Goal: Information Seeking & Learning: Understand process/instructions

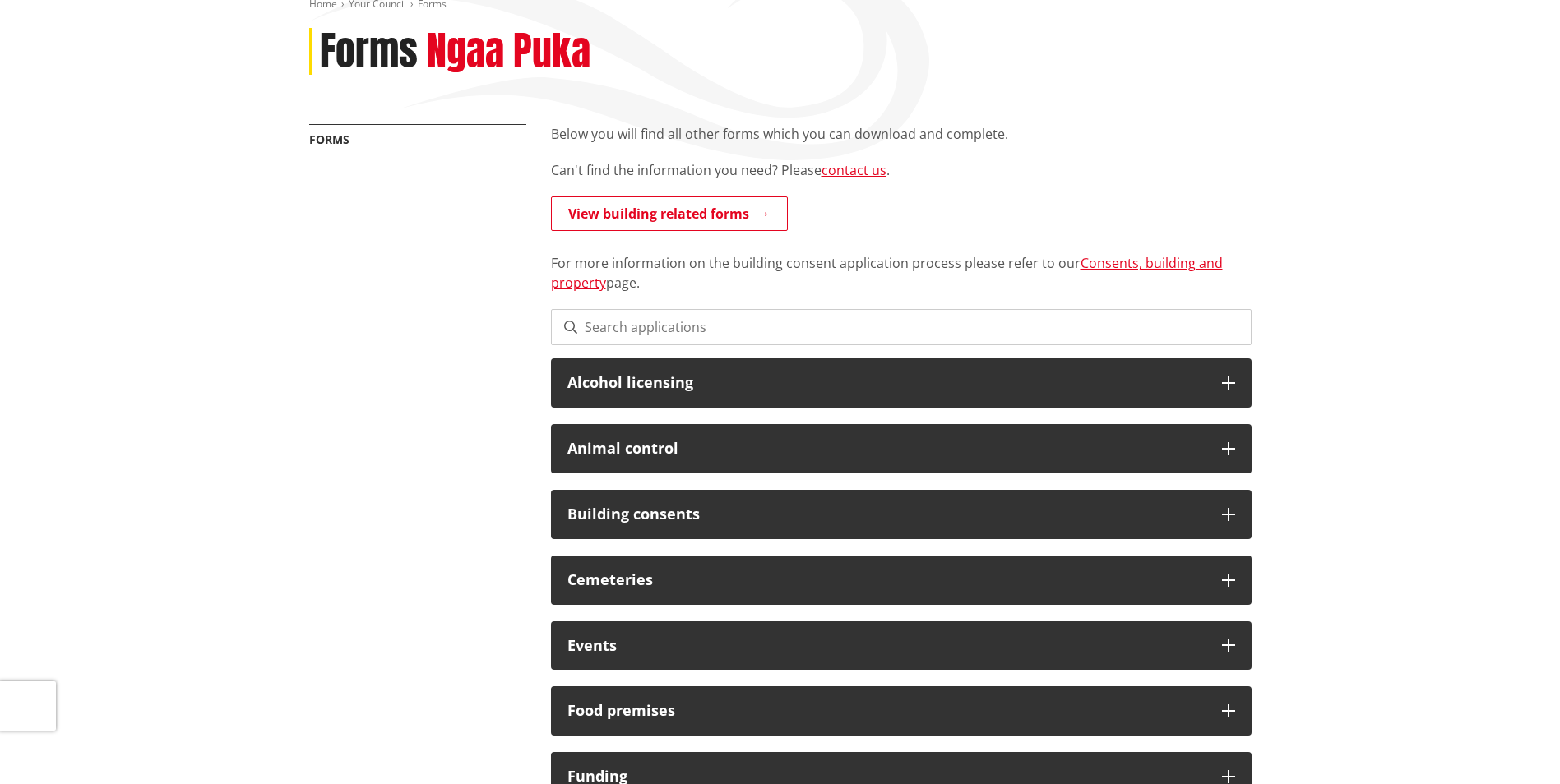
scroll to position [576, 0]
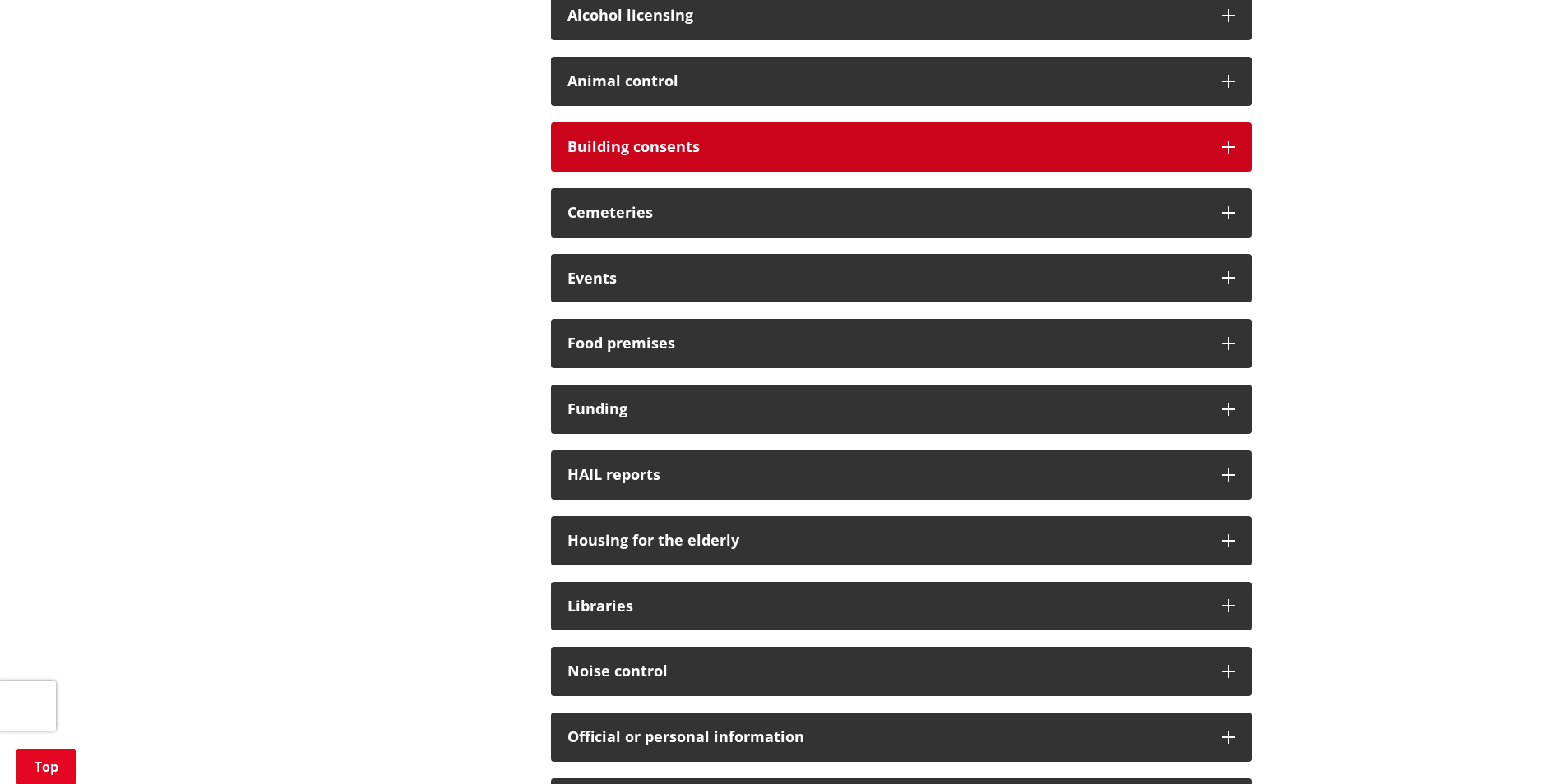
click at [689, 142] on h3 "Building consents" at bounding box center [886, 146] width 638 height 16
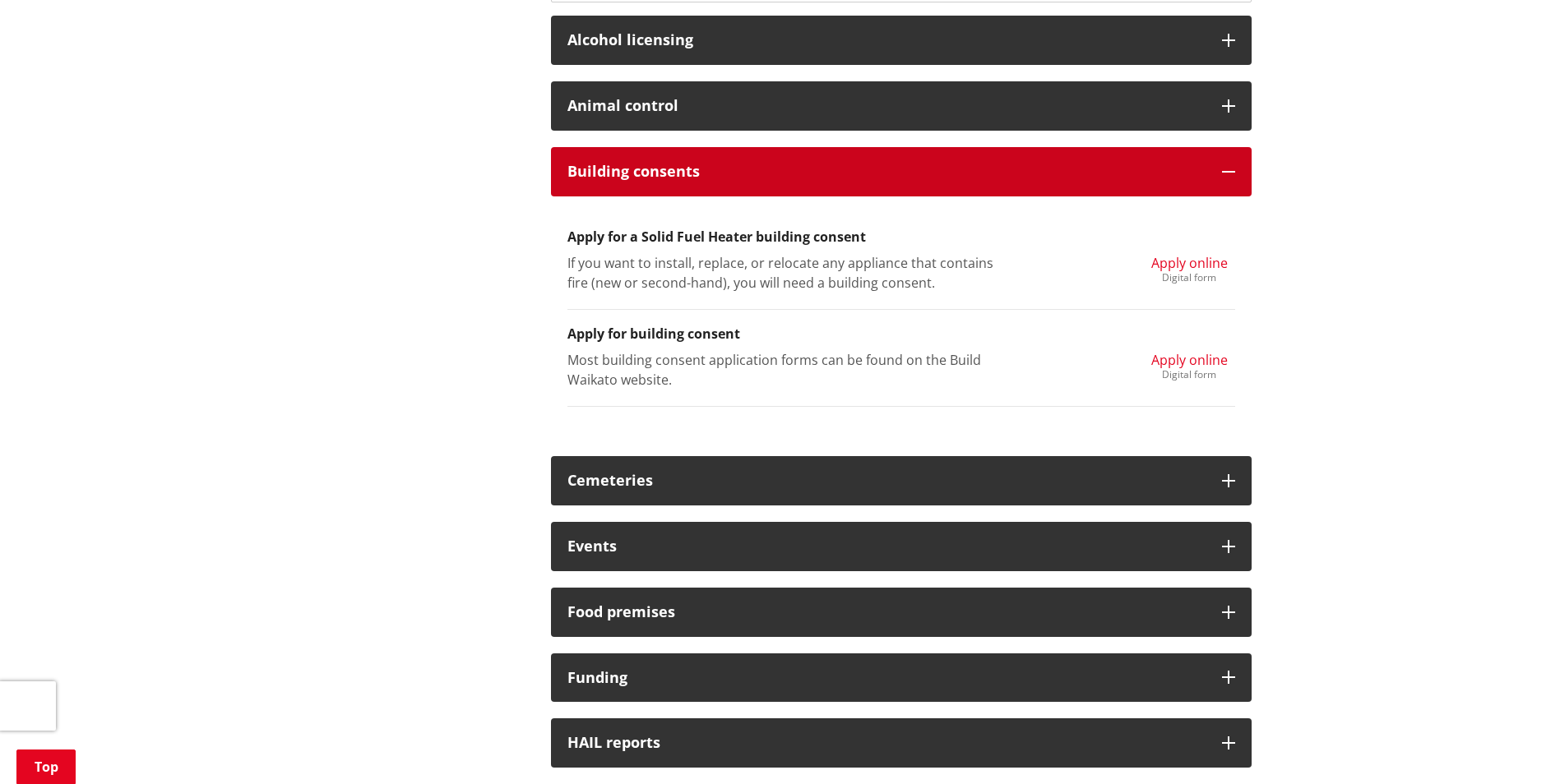
scroll to position [411, 0]
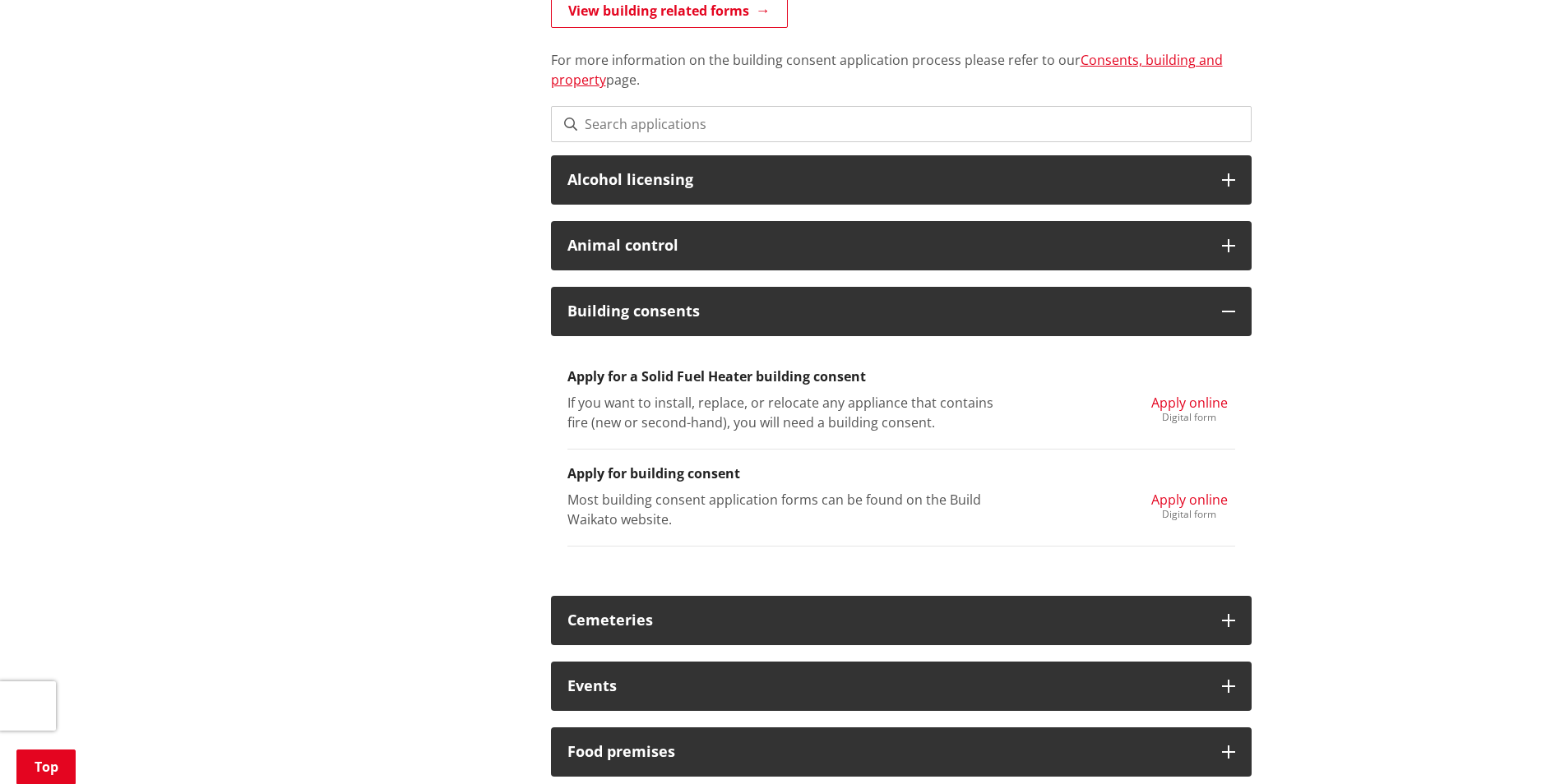
click at [1197, 501] on span "Apply online" at bounding box center [1189, 500] width 77 height 18
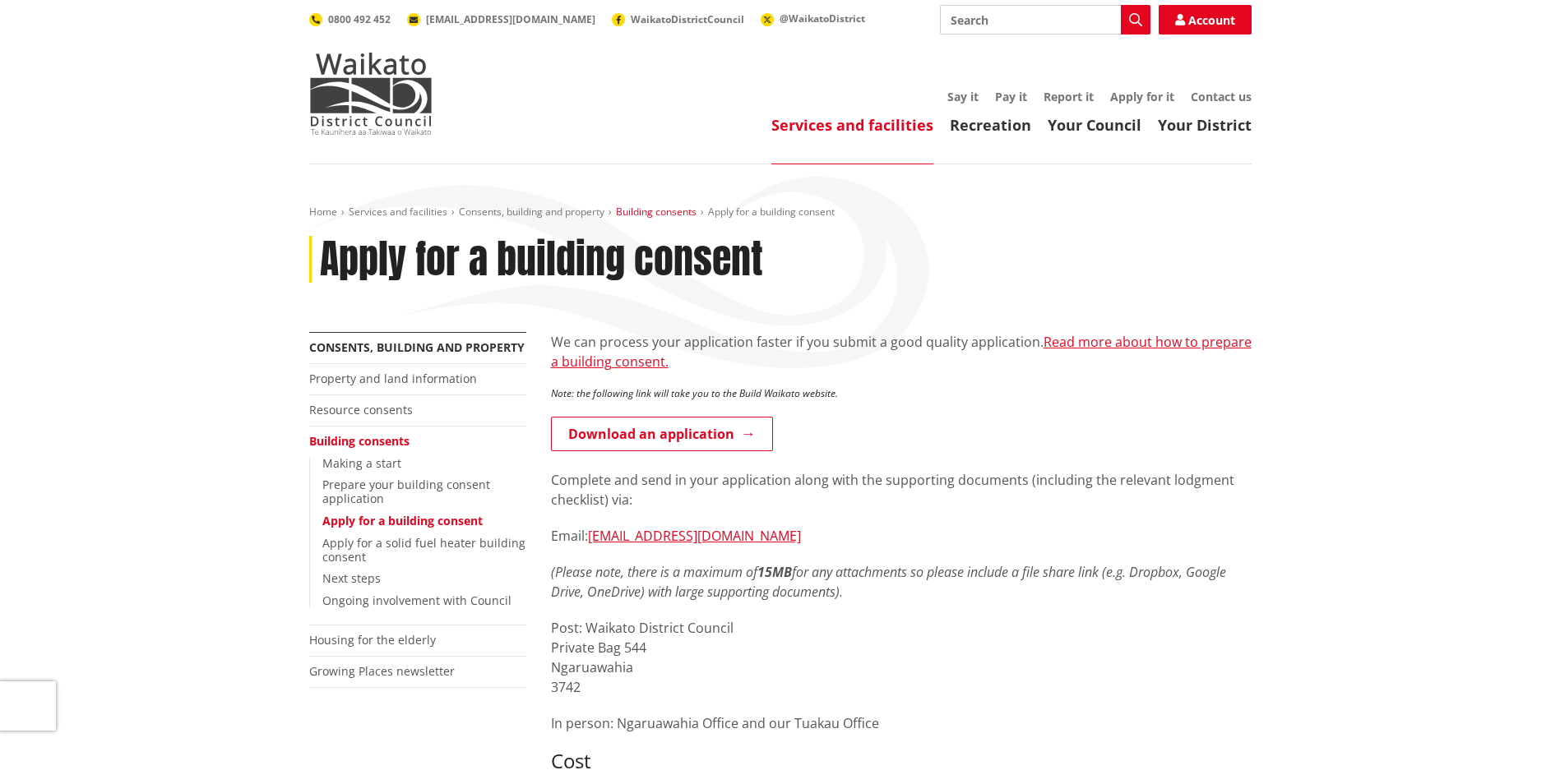
click at [650, 209] on link "Building consents" at bounding box center [657, 212] width 81 height 14
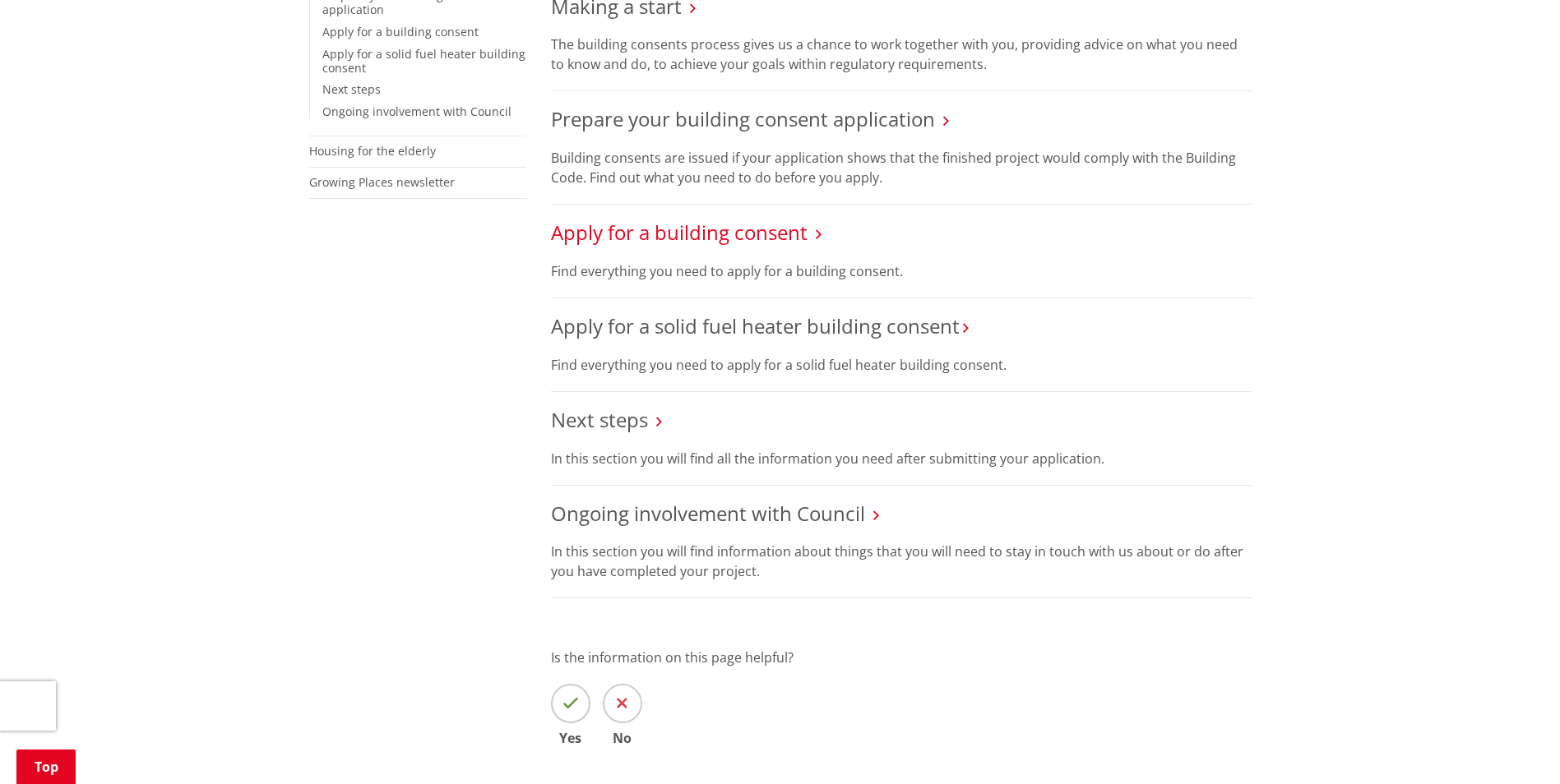
scroll to position [494, 0]
click at [723, 227] on link "Apply for a building consent" at bounding box center [679, 227] width 257 height 27
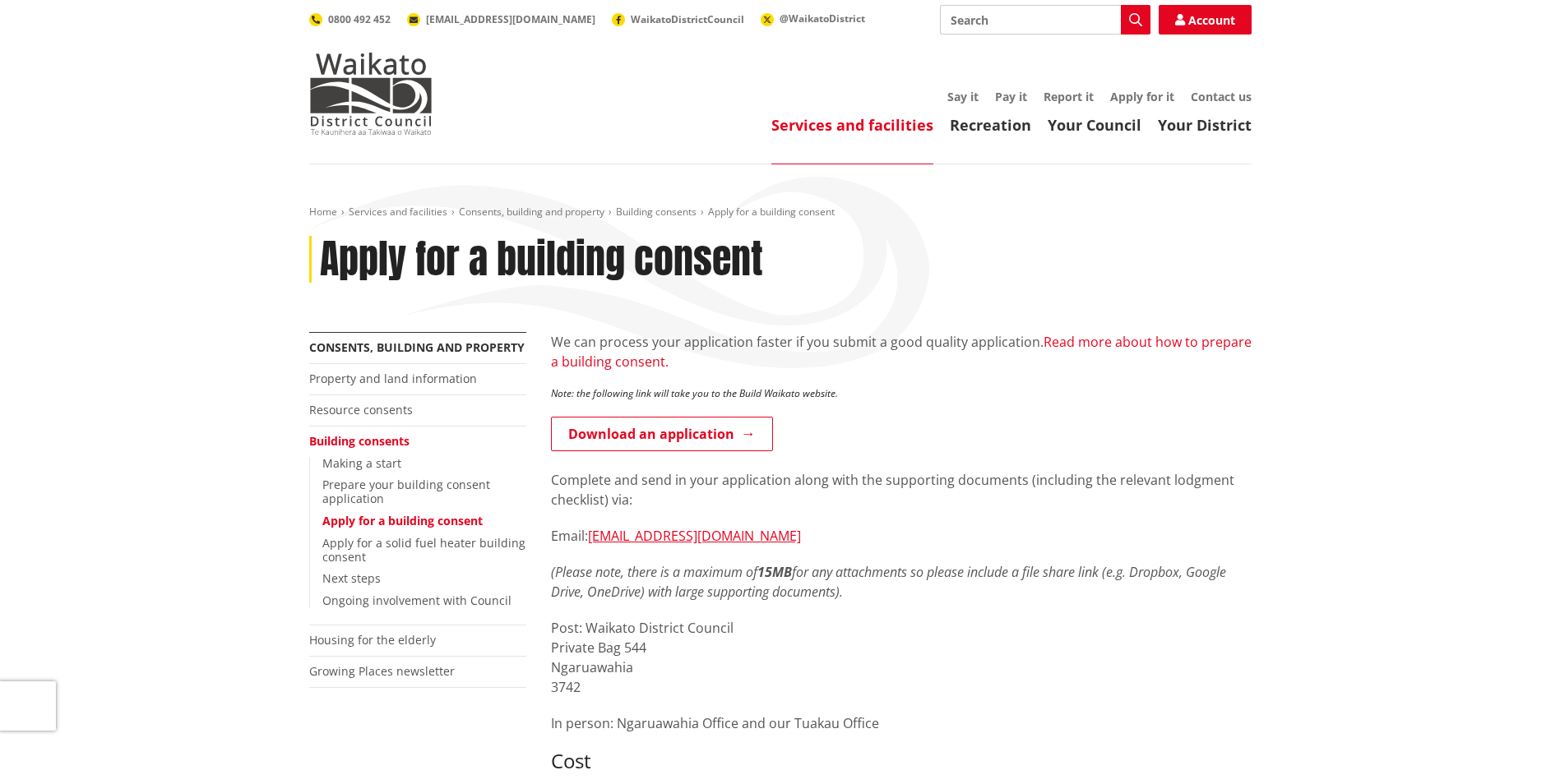
click at [655, 362] on link "Read more about how to prepare a building consent." at bounding box center [901, 352] width 701 height 38
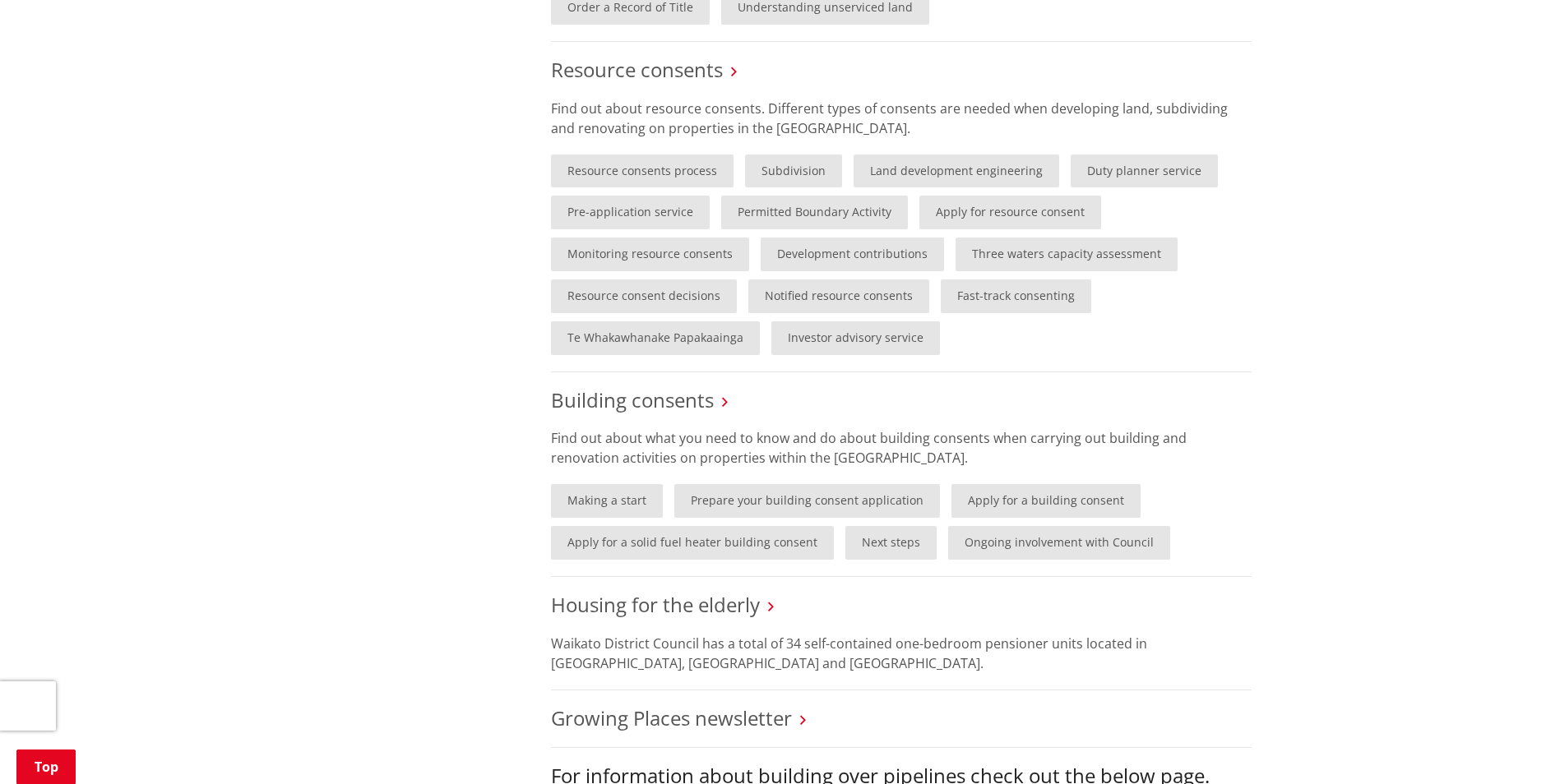
scroll to position [986, 0]
click at [960, 503] on link "Apply for a building consent" at bounding box center [1045, 500] width 189 height 34
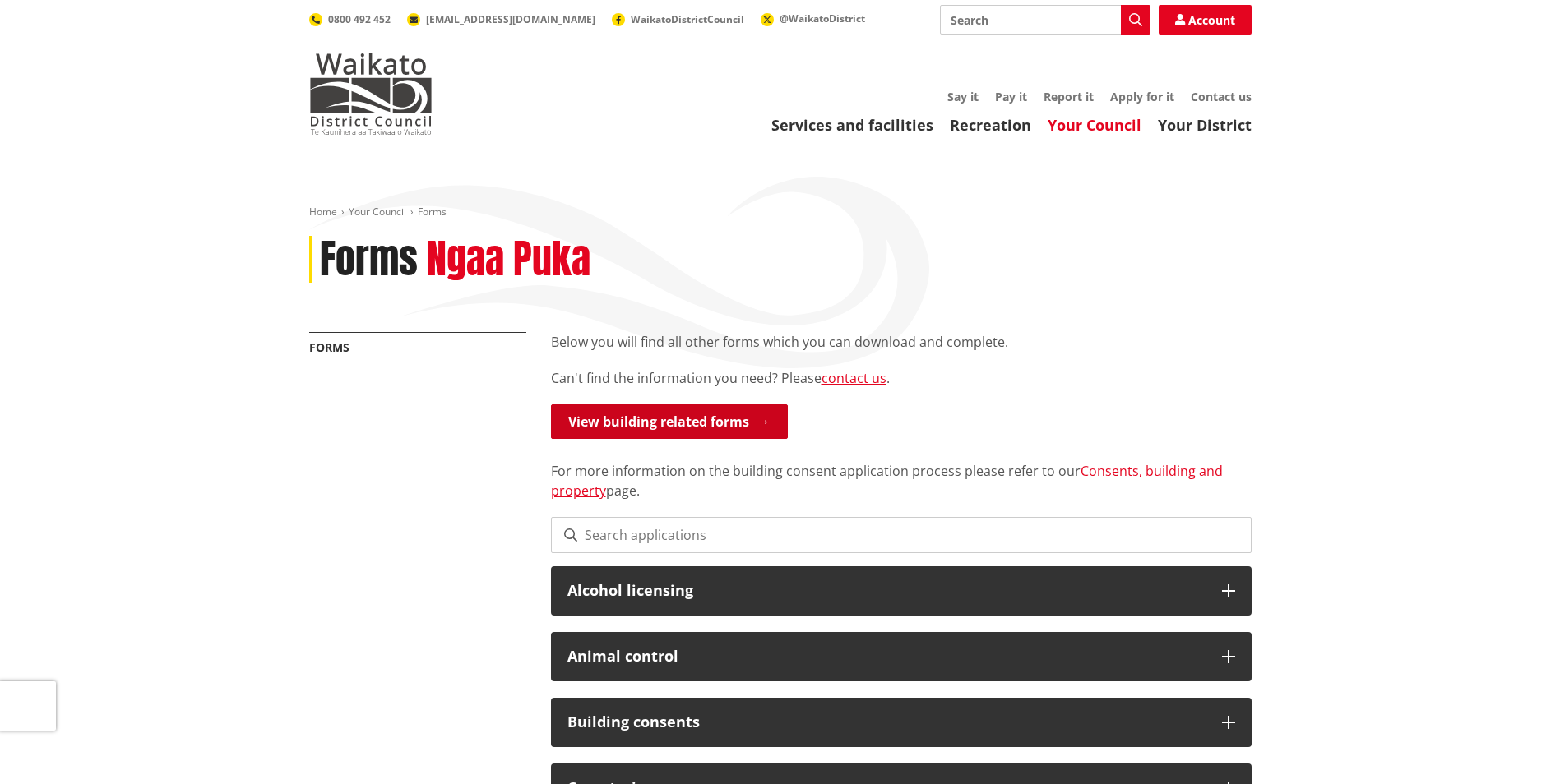
click at [728, 419] on link "View building related forms" at bounding box center [669, 421] width 237 height 34
